Goal: Task Accomplishment & Management: Use online tool/utility

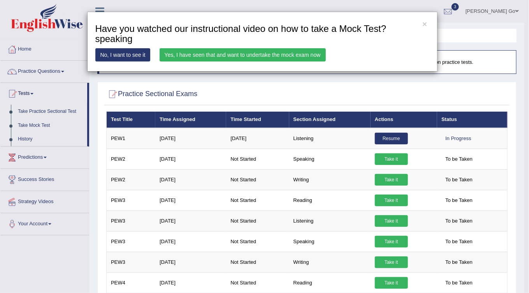
click at [283, 54] on link "Yes, I have seen that and want to undertake the mock exam now" at bounding box center [243, 54] width 166 height 13
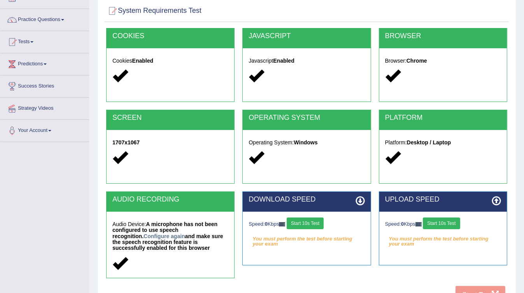
scroll to position [116, 0]
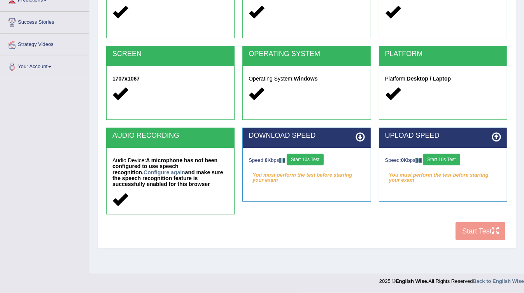
click at [323, 163] on button "Start 10s Test" at bounding box center [305, 160] width 37 height 12
click at [334, 163] on button "Start 10s Test" at bounding box center [316, 160] width 37 height 12
click at [449, 156] on button "Start 10s Test" at bounding box center [441, 160] width 37 height 12
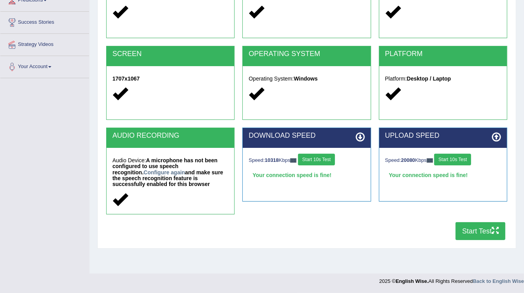
click at [490, 231] on button "Start Test" at bounding box center [481, 231] width 50 height 18
